Goal: Transaction & Acquisition: Purchase product/service

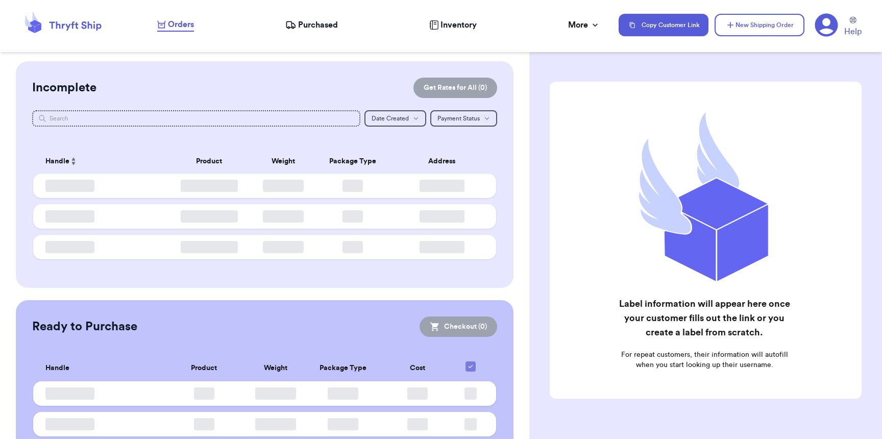
checkbox input "false"
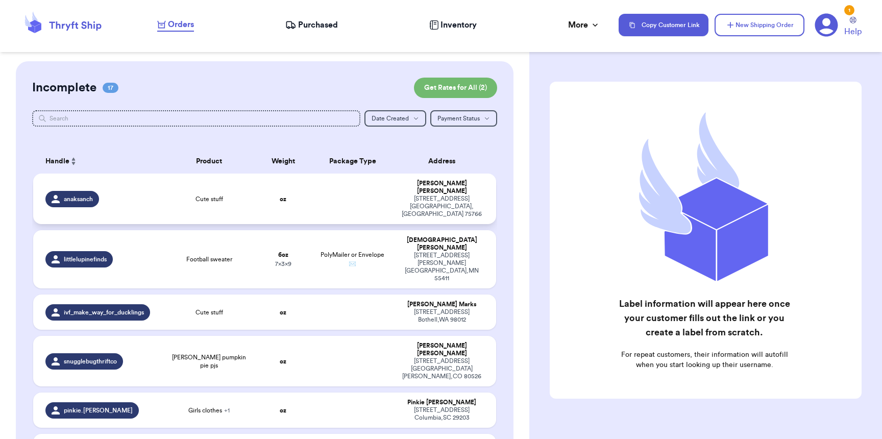
drag, startPoint x: 70, startPoint y: 185, endPoint x: 71, endPoint y: 190, distance: 5.2
click at [70, 191] on div "anaksanch" at bounding box center [72, 199] width 54 height 16
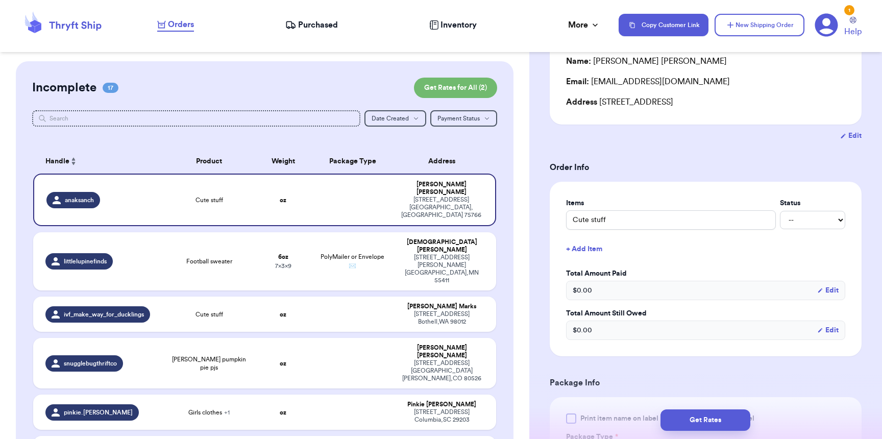
scroll to position [403, 0]
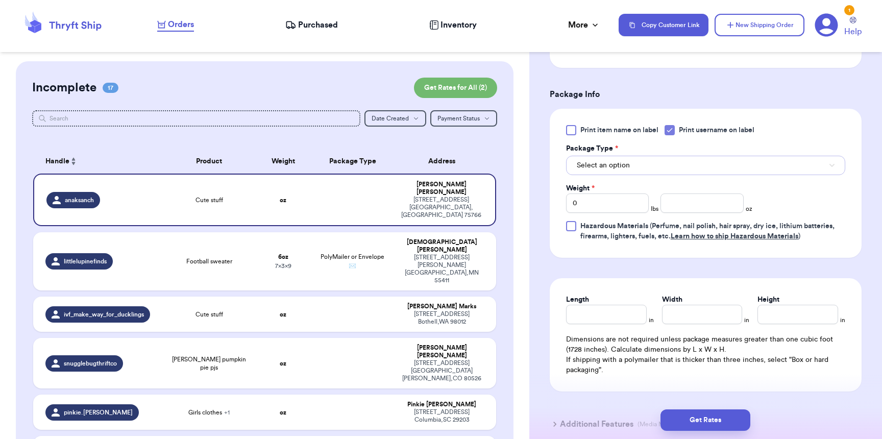
click at [598, 171] on span "Select an option" at bounding box center [603, 165] width 53 height 10
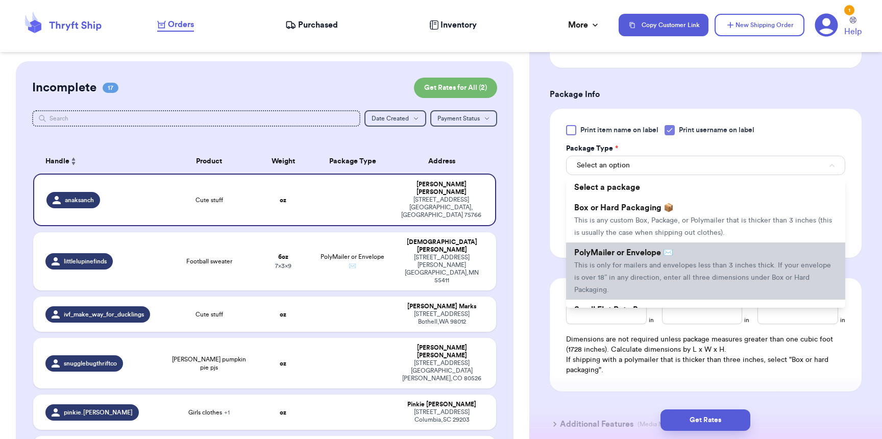
click at [620, 257] on span "PolyMailer or Envelope ✉️" at bounding box center [623, 253] width 99 height 8
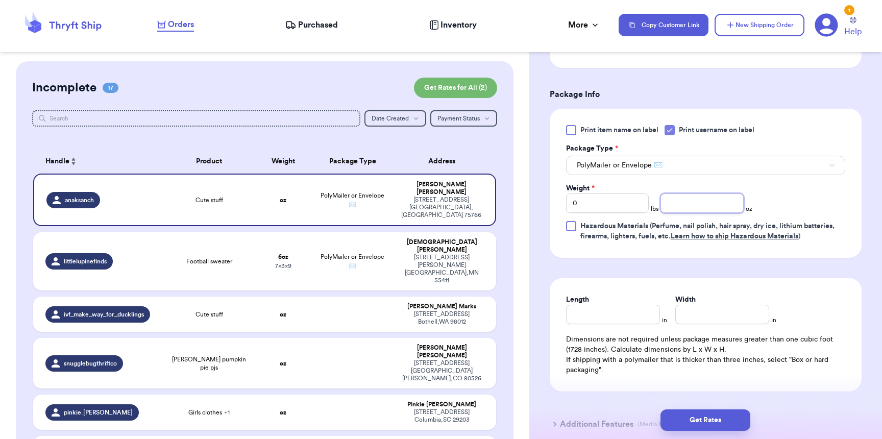
click at [689, 213] on input "number" at bounding box center [702, 203] width 83 height 19
type input "12"
type input "9"
type input "8"
click at [708, 425] on button "Get Rates" at bounding box center [706, 420] width 90 height 21
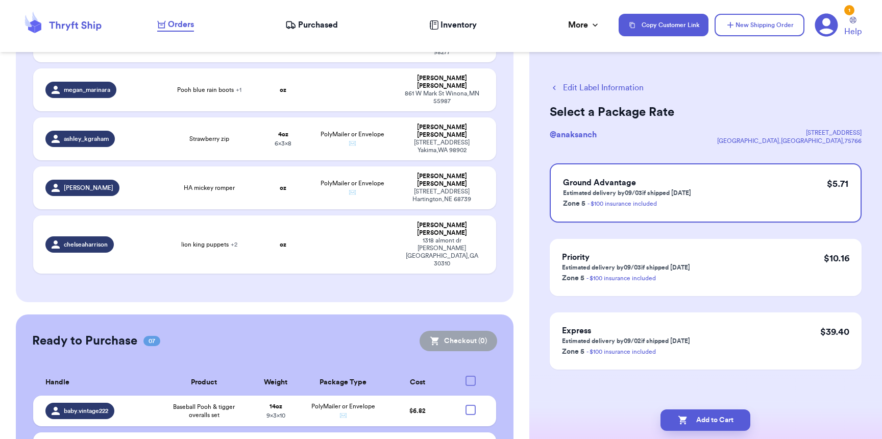
scroll to position [855, 0]
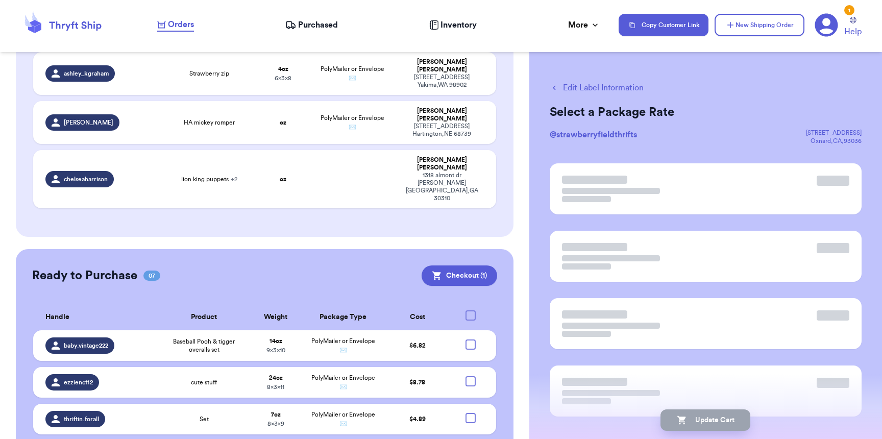
scroll to position [853, 0]
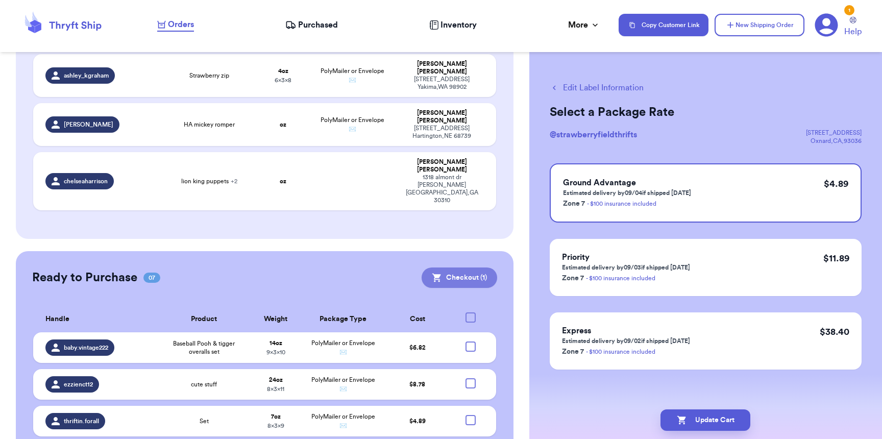
click at [467, 268] on button "Checkout ( 1 )" at bounding box center [460, 278] width 76 height 20
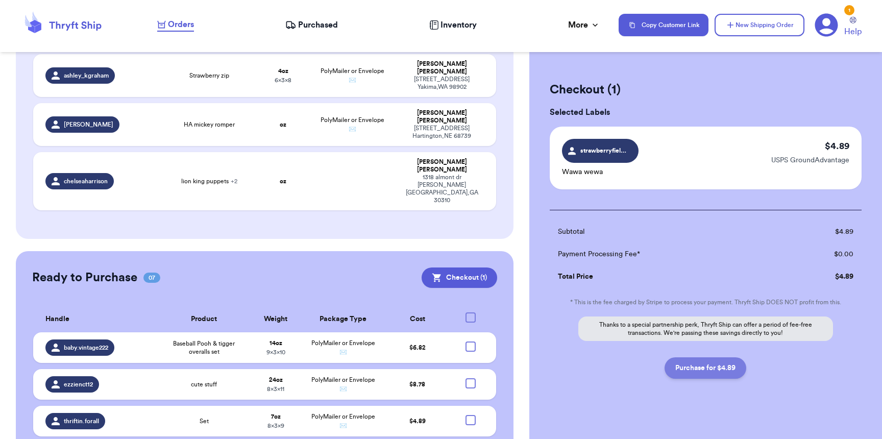
click at [697, 364] on button "Purchase for $4.89" at bounding box center [706, 367] width 82 height 21
checkbox input "false"
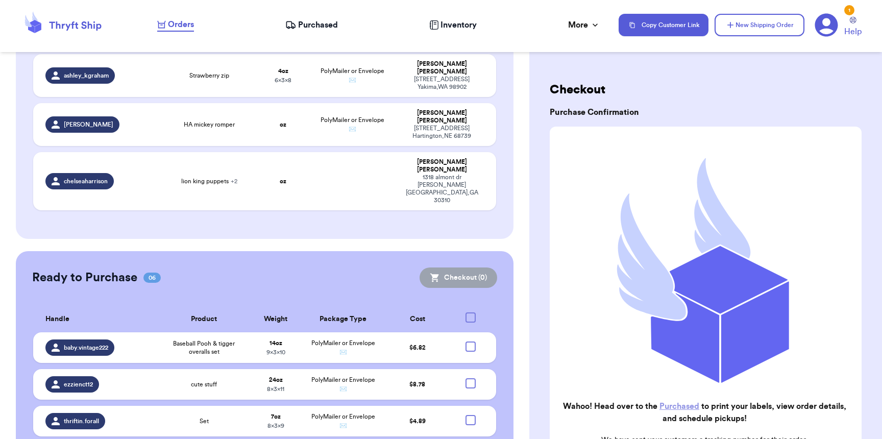
scroll to position [816, 0]
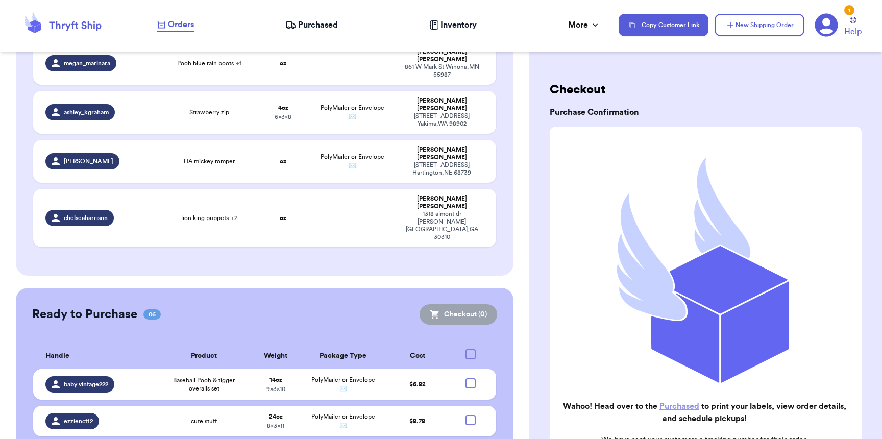
click at [299, 23] on span "Purchased" at bounding box center [318, 25] width 40 height 12
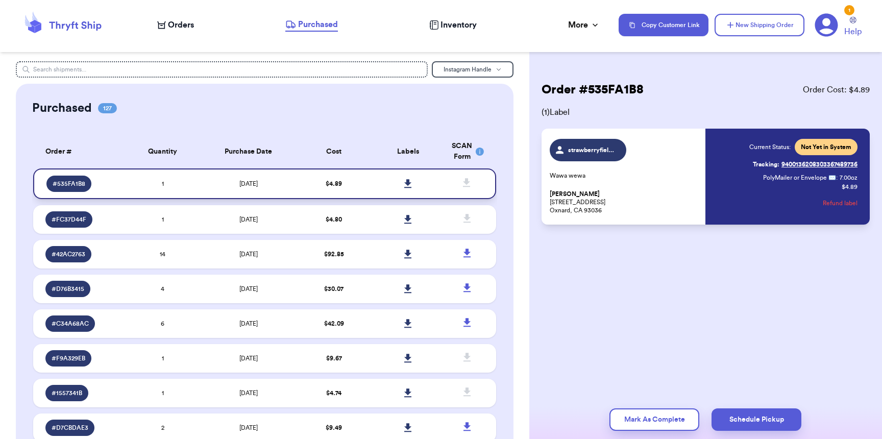
click at [404, 186] on icon at bounding box center [408, 183] width 8 height 9
